Goal: Task Accomplishment & Management: Use online tool/utility

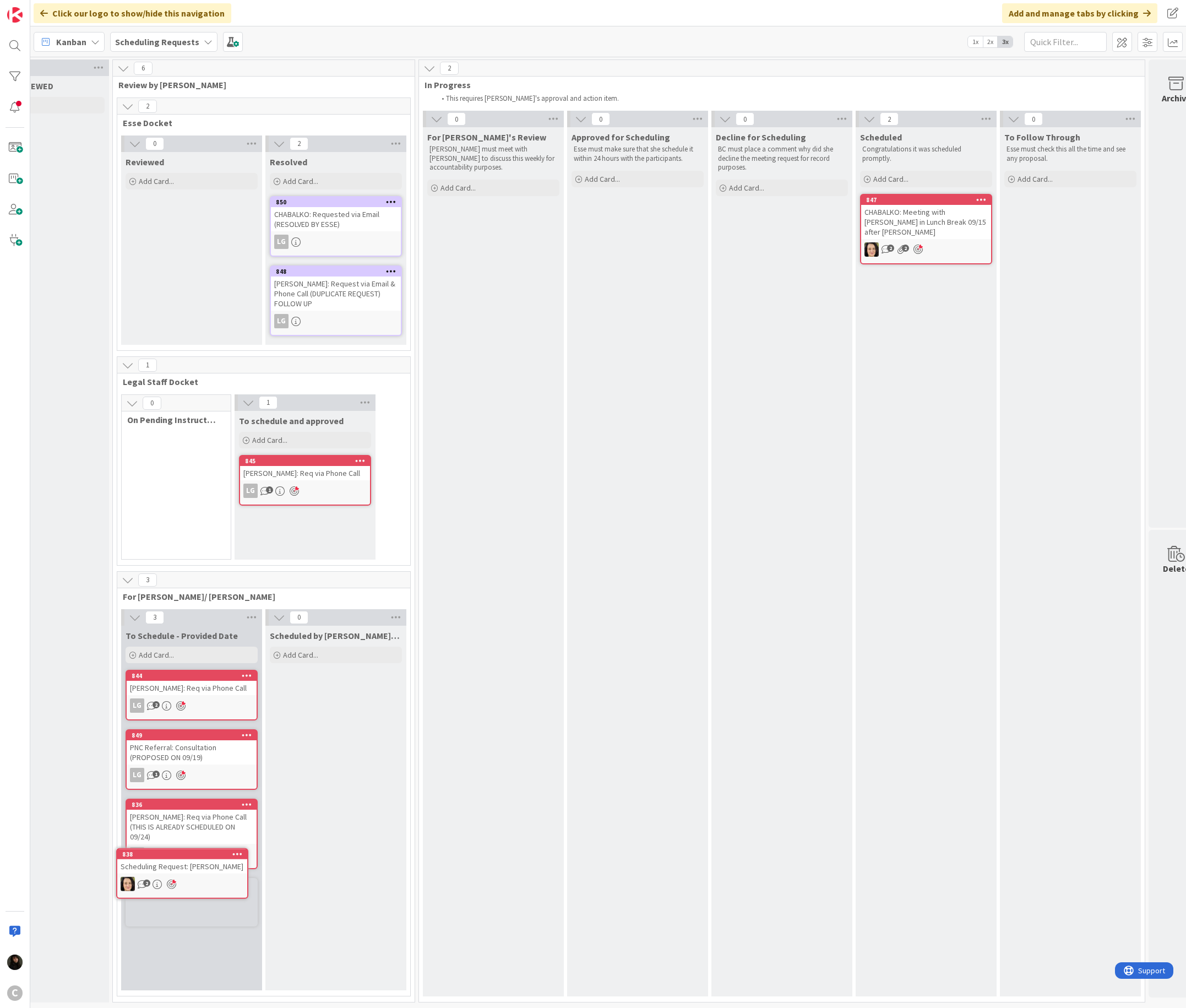
scroll to position [12, 62]
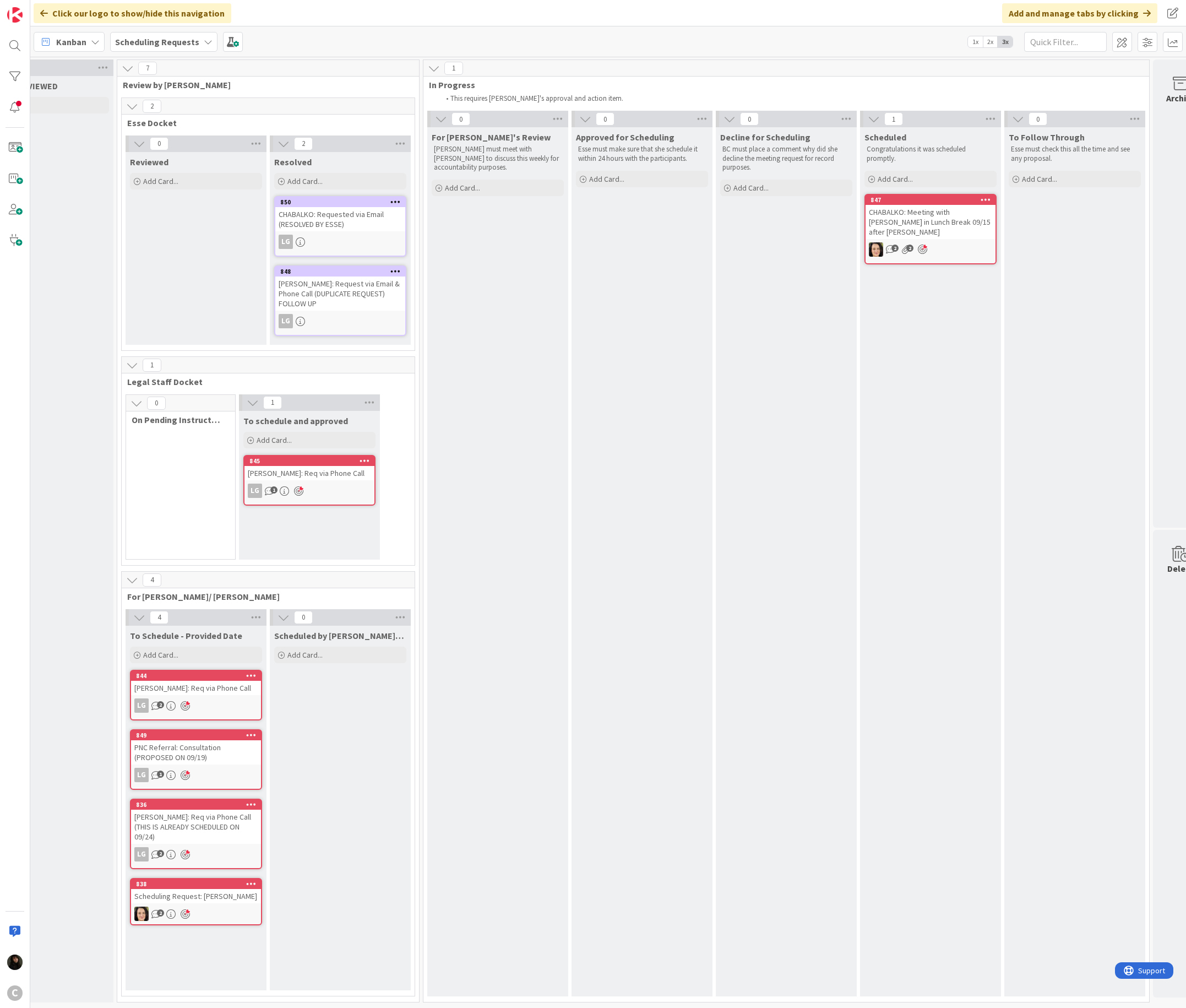
click at [231, 671] on div "2" at bounding box center [196, 913] width 130 height 14
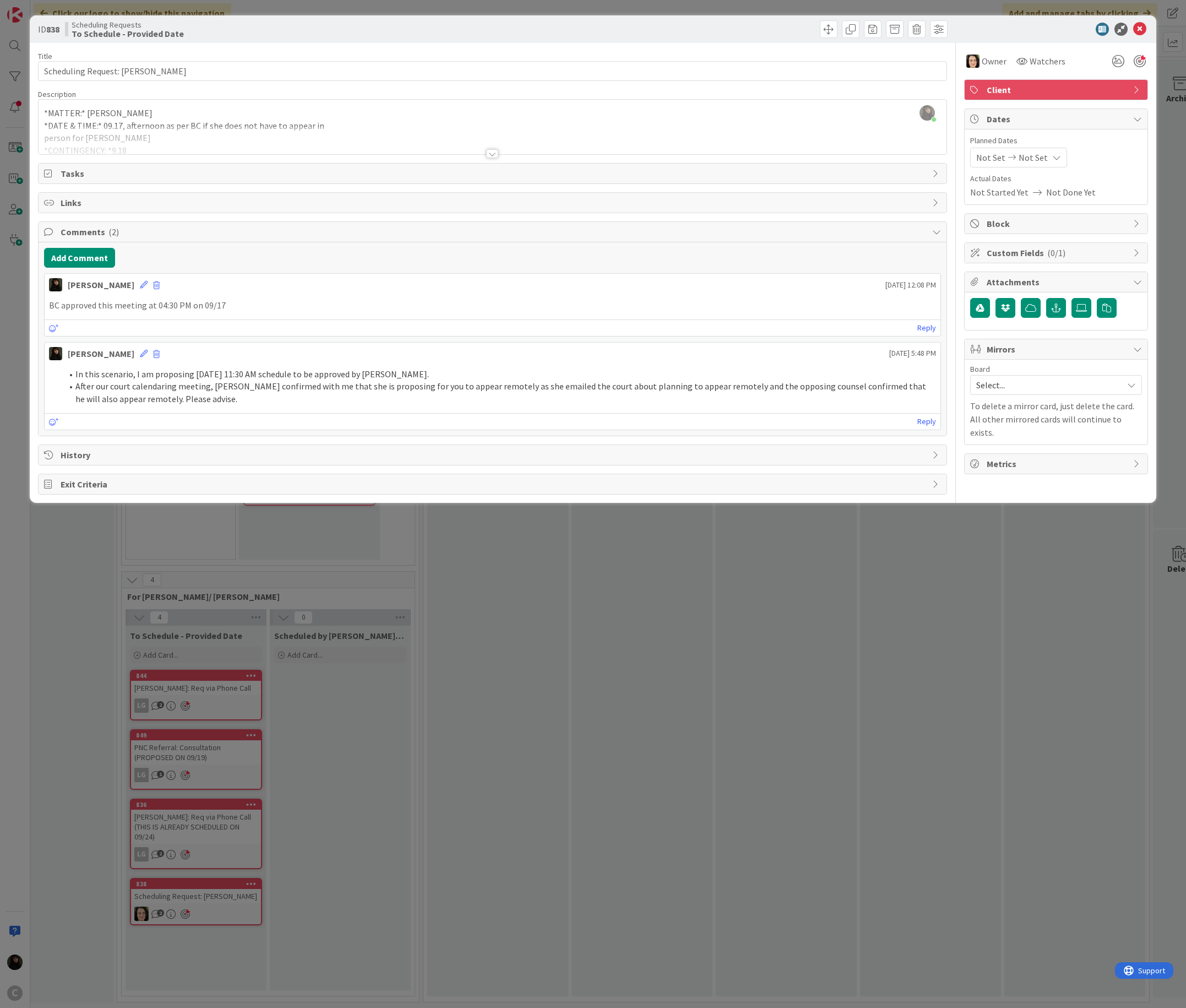
click at [472, 649] on div "ID 838 Scheduling Requests To Schedule - Provided Date Title 26 / 128 Schedulin…" at bounding box center [593, 504] width 1186 height 1008
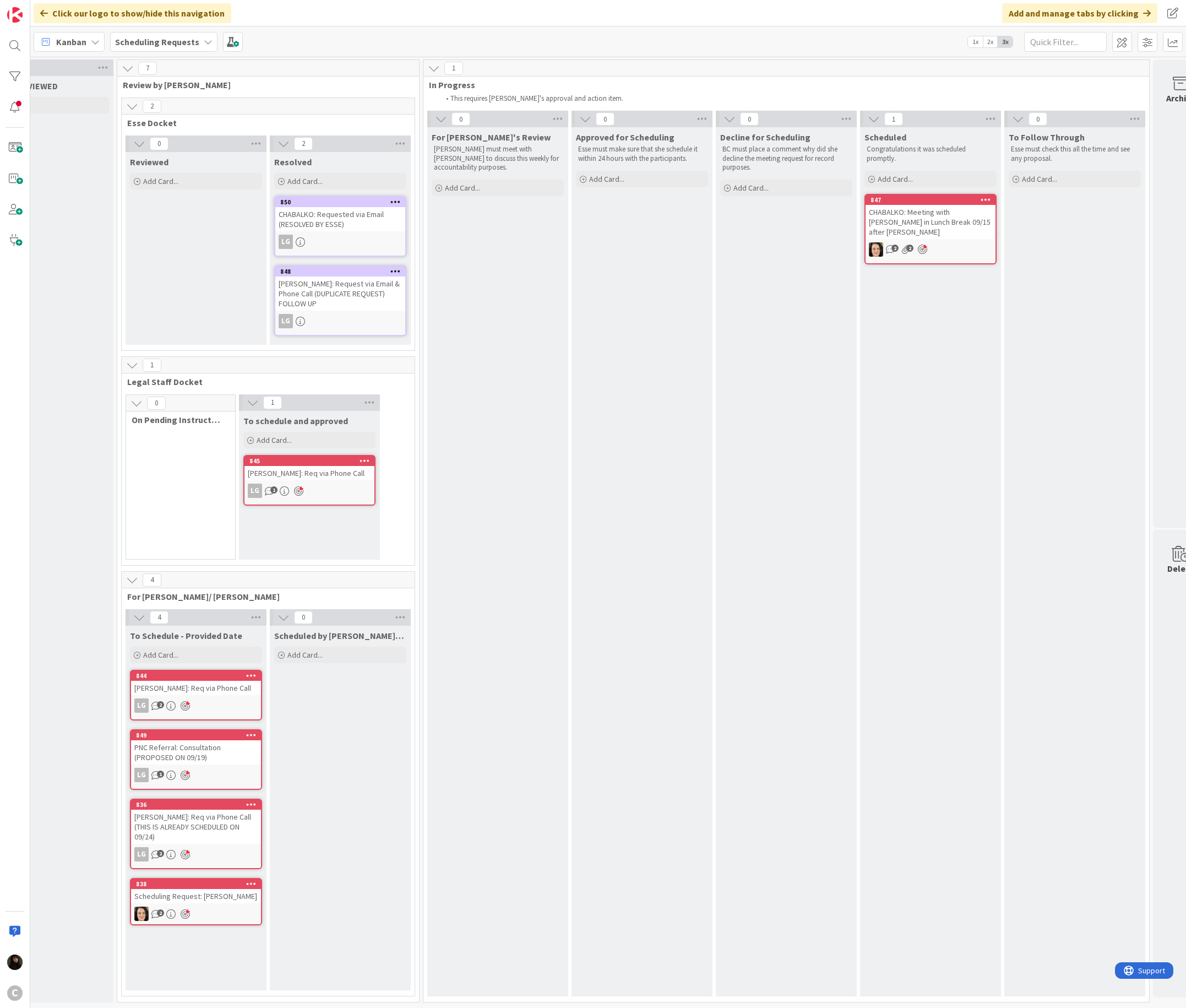
click at [243, 671] on div "2" at bounding box center [196, 913] width 130 height 14
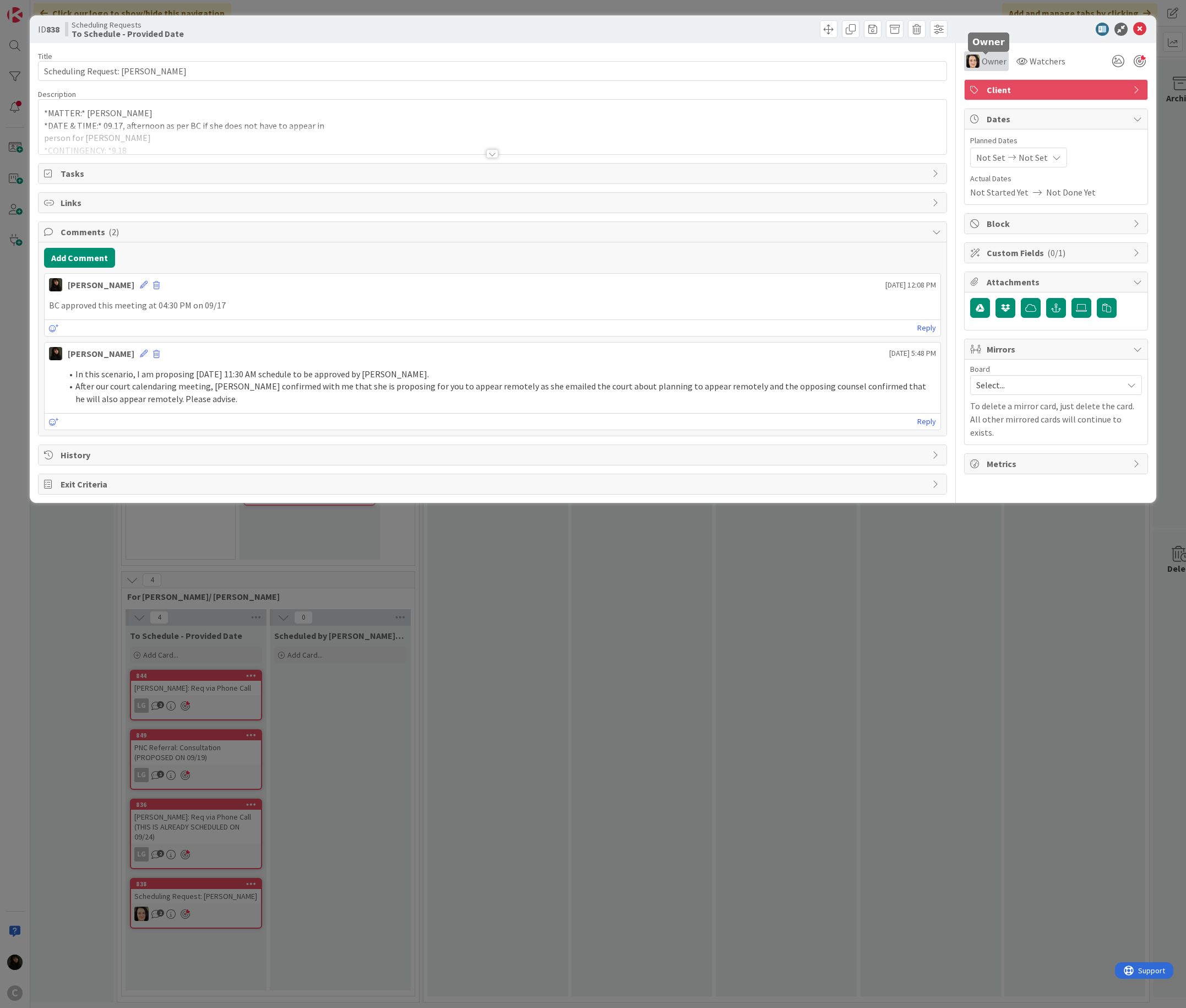
click at [790, 66] on span "Owner" at bounding box center [994, 61] width 25 height 13
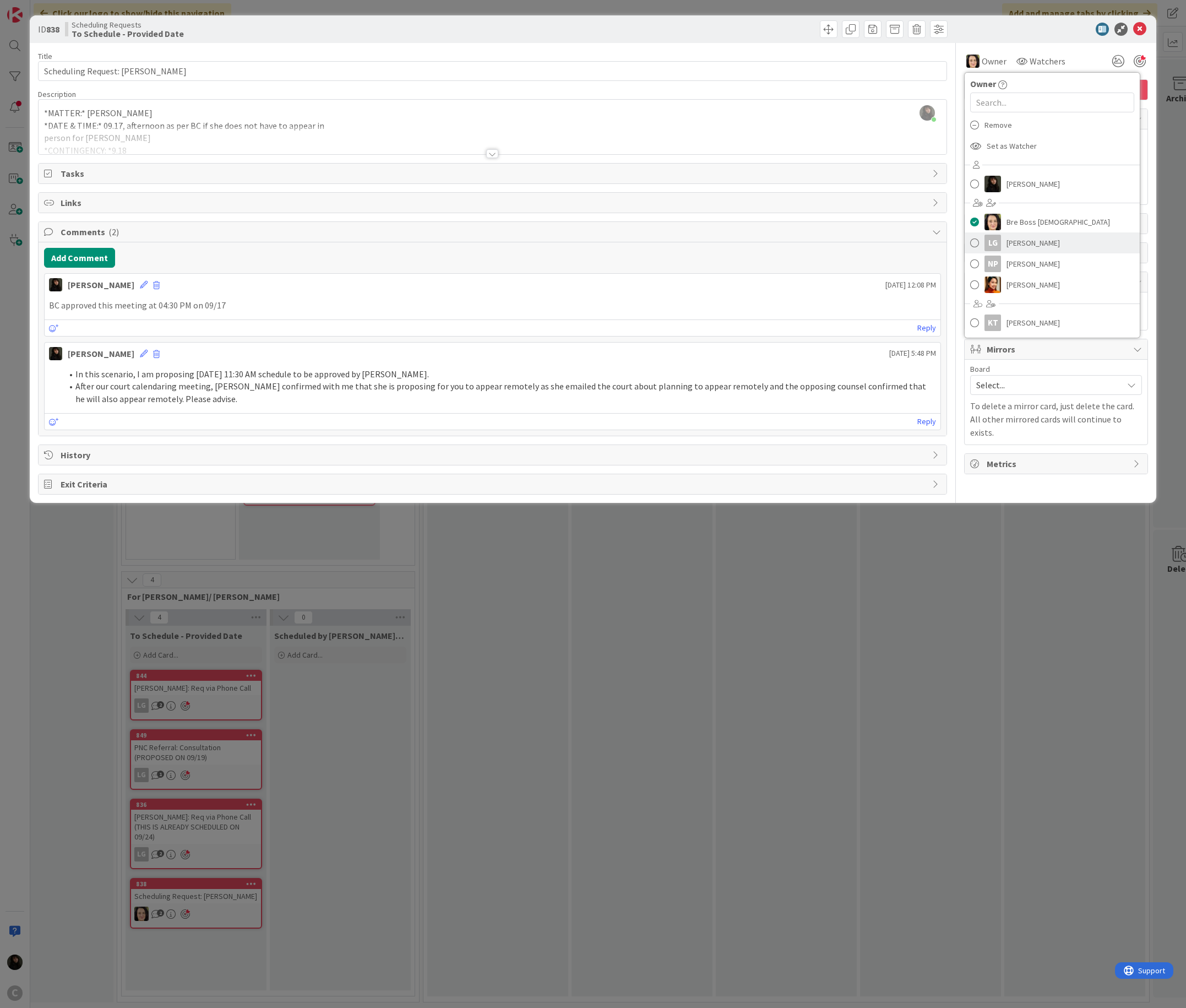
click at [790, 248] on div "LG" at bounding box center [992, 243] width 16 height 16
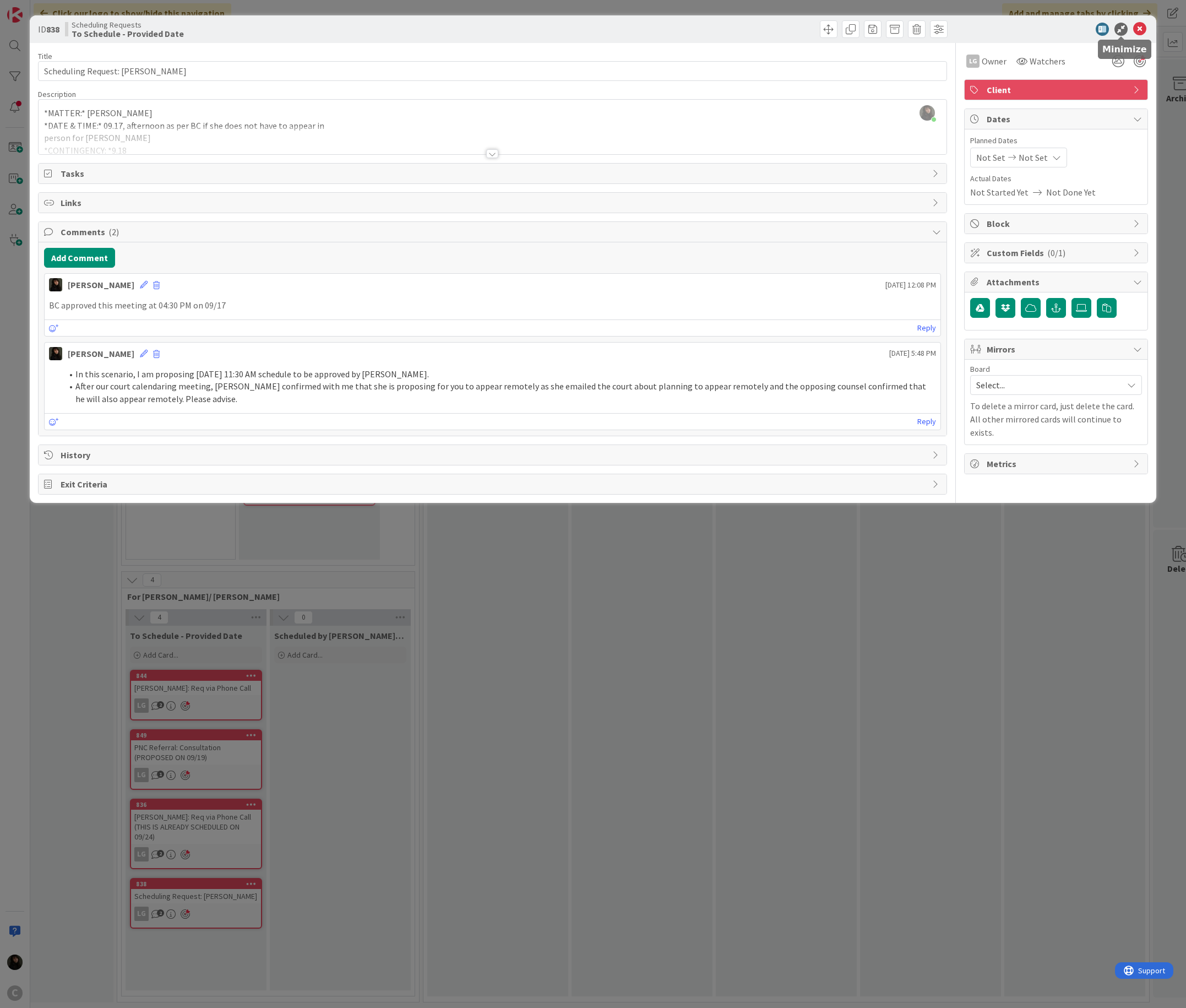
click at [790, 32] on icon at bounding box center [1139, 29] width 13 height 13
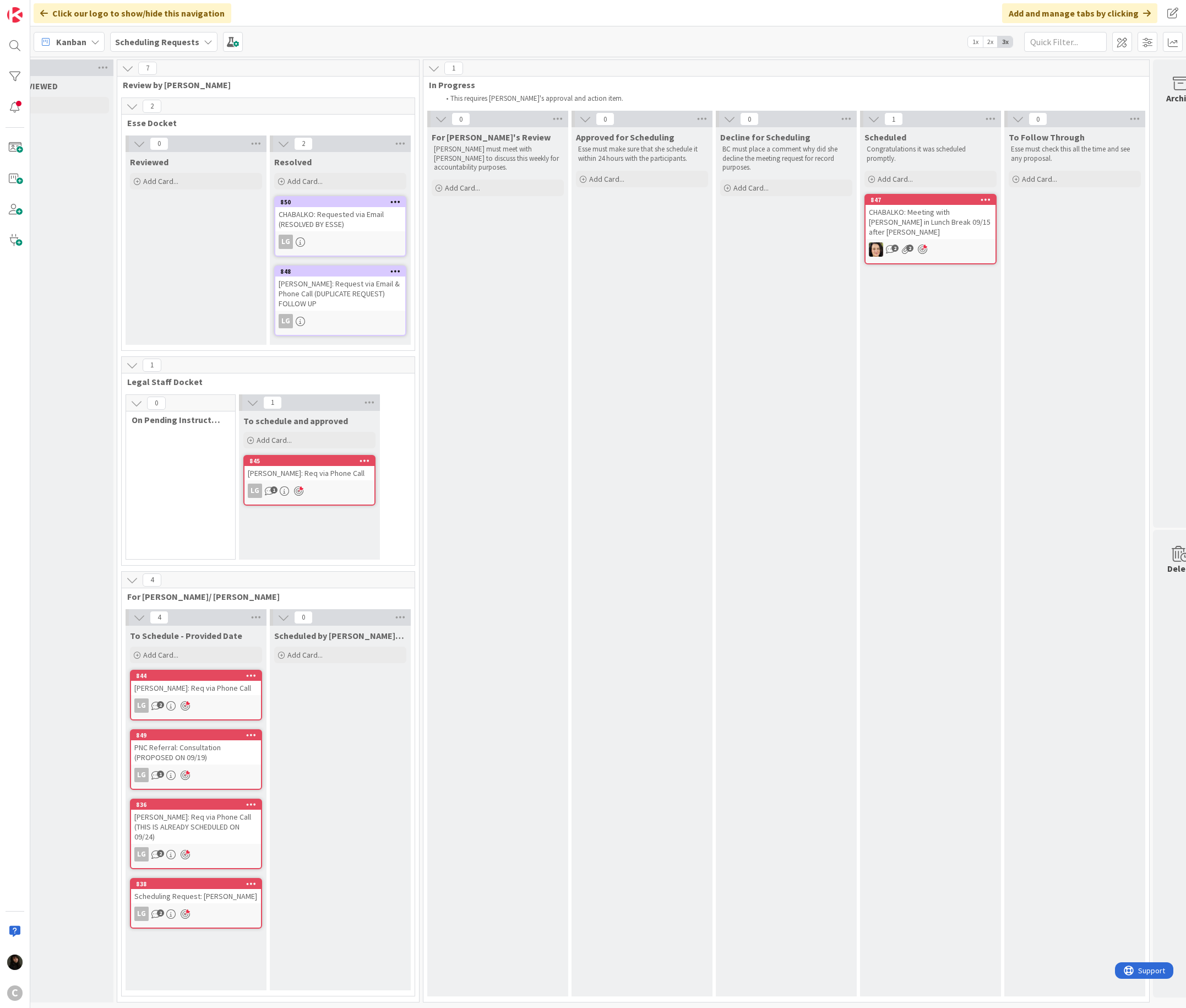
click at [781, 671] on div "Decline for Scheduling BC must place a comment why did she decline the meeting …" at bounding box center [786, 562] width 141 height 869
